Goal: Consume media (video, audio)

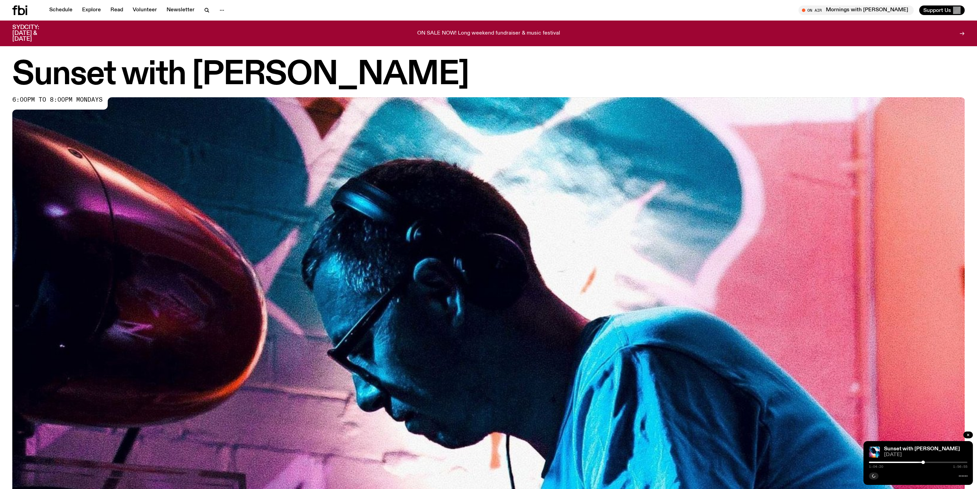
scroll to position [303, 0]
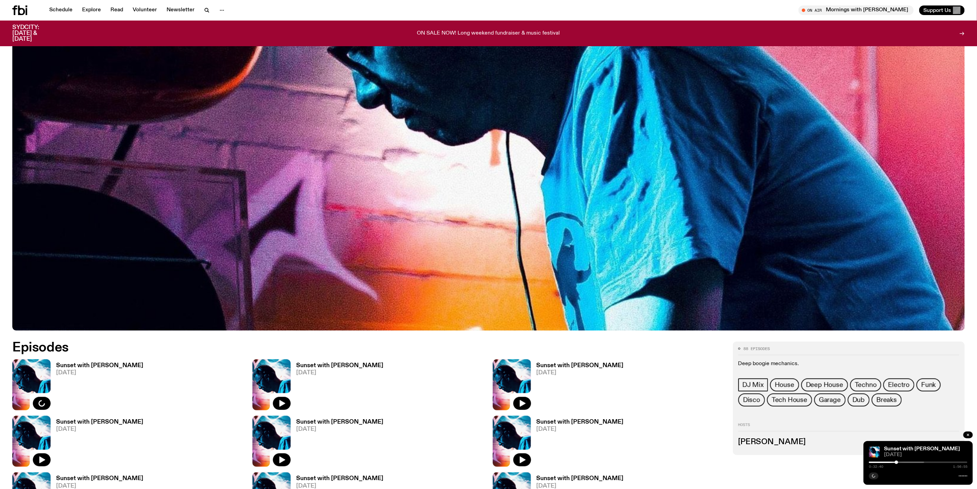
click at [896, 458] on div "Sunset with Simon Caldwell 01.09.25 0:32:40 1:56:55" at bounding box center [917, 463] width 109 height 44
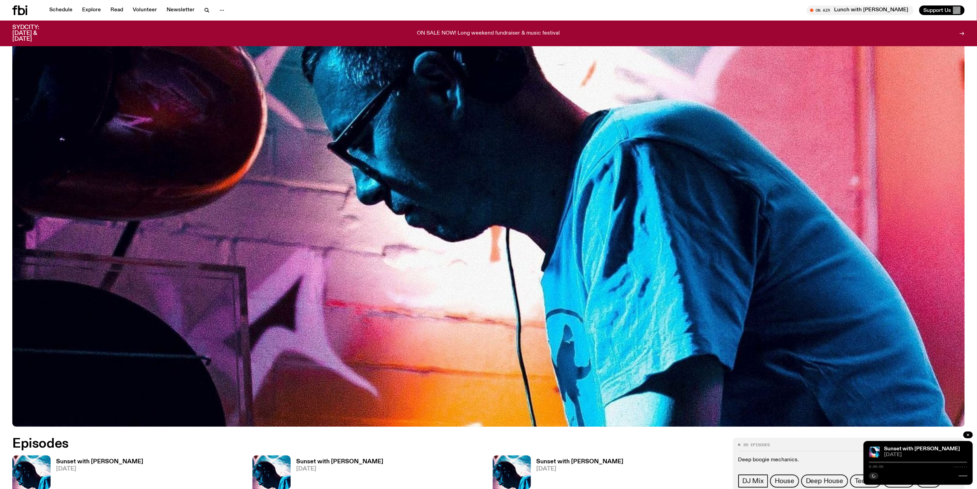
scroll to position [355, 0]
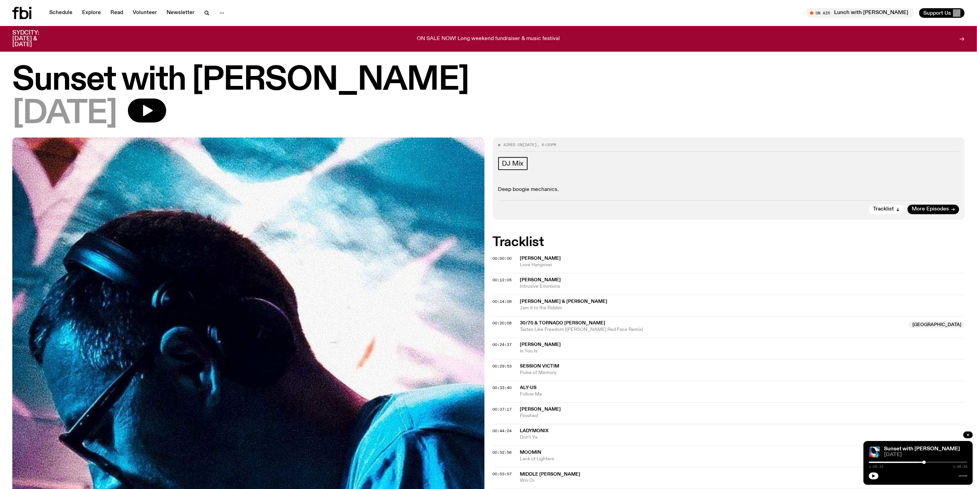
click at [868, 463] on div "Sunset with [PERSON_NAME] [DATE] 1:05:33 1:56:55" at bounding box center [917, 463] width 109 height 44
click at [869, 461] on div at bounding box center [874, 461] width 98 height 1
click at [872, 475] on icon "button" at bounding box center [873, 475] width 3 height 3
